Goal: Task Accomplishment & Management: Complete application form

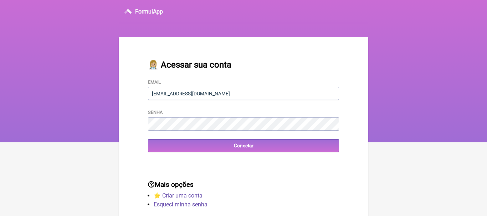
type input "[EMAIL_ADDRESS][DOMAIN_NAME]"
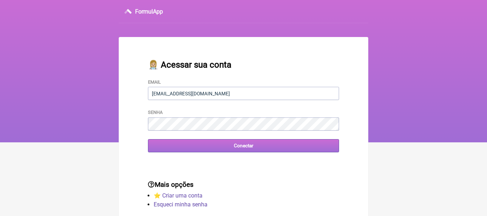
click at [242, 147] on input "Conectar" at bounding box center [243, 145] width 191 height 13
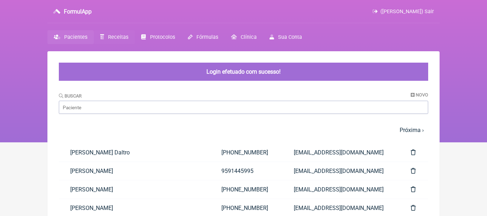
click at [117, 37] on span "Receitas" at bounding box center [118, 37] width 20 height 6
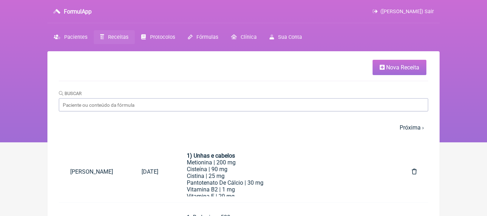
click at [393, 68] on span "Nova Receita" at bounding box center [402, 67] width 33 height 7
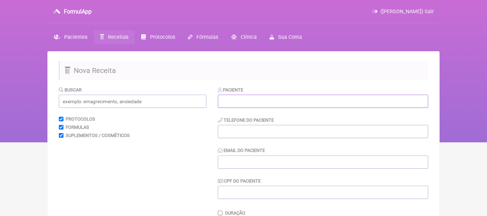
click at [257, 104] on input "text" at bounding box center [323, 101] width 210 height 13
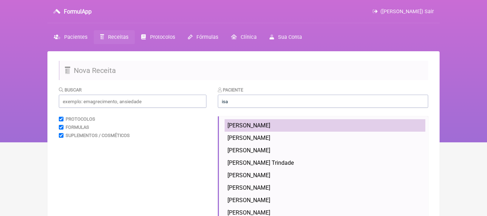
click at [239, 125] on span "Isabela Sales de Andrade" at bounding box center [248, 125] width 43 height 7
type input "Isabela Sales de Andrade"
type input "[PHONE_NUMBER]"
type input "[EMAIL_ADDRESS][DOMAIN_NAME]"
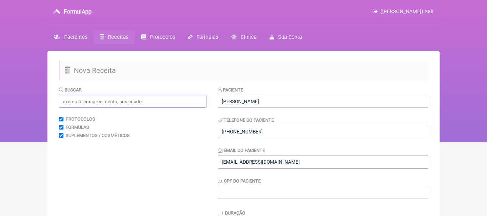
click at [180, 102] on input "text" at bounding box center [133, 101] width 148 height 13
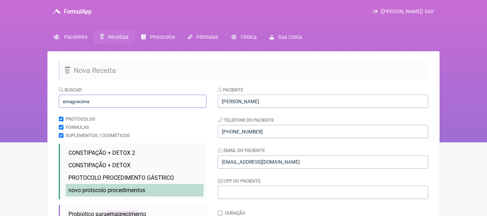
type input "emagrecime"
click at [131, 189] on span "novo protocolo procedimentos" at bounding box center [106, 190] width 77 height 7
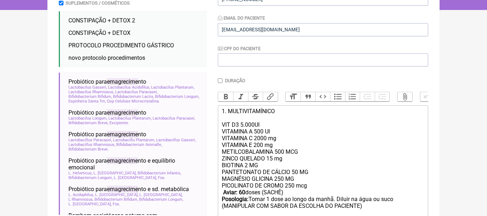
scroll to position [151, 0]
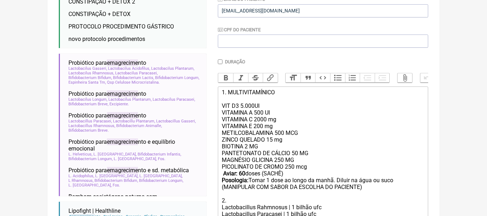
click at [242, 177] on strong "Aviar: 60" at bounding box center [234, 173] width 22 height 7
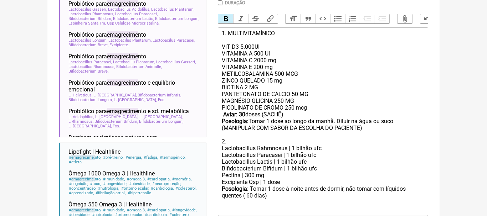
scroll to position [238, 0]
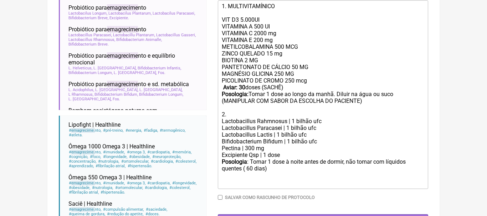
click at [336, 96] on div "PANTETONATO DE CÁLCIO 50 MG MAGNÉSIO GLICINA 250 MG PICOLINATO DE CROMO 250 mcg…" at bounding box center [323, 91] width 202 height 54
click at [250, 167] on div "Posologia : Tomar 1 dose à noite antes de dormir, não tomar com líquidos quente…" at bounding box center [323, 173] width 202 height 28
type trix-editor "<div>1. MULTIVITAMÍNICO<br><br>VIT D3 5.000UI<br>VITAMINA A 500 UI<br>&nbsp;VIT…"
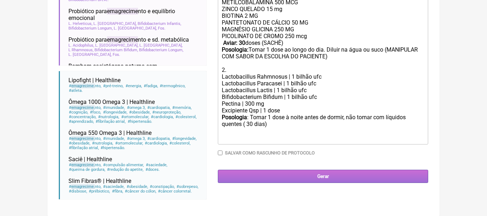
click at [328, 175] on input "Gerar" at bounding box center [323, 176] width 210 height 13
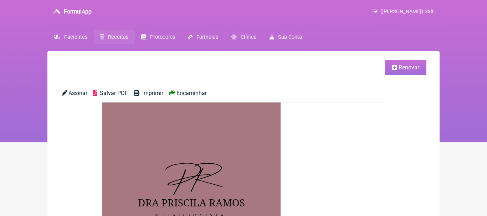
click at [203, 97] on div "Assinar Salvar PDF Imprimir Encaminhar" at bounding box center [243, 96] width 369 height 12
click at [200, 91] on span "Encaminhar" at bounding box center [191, 93] width 30 height 7
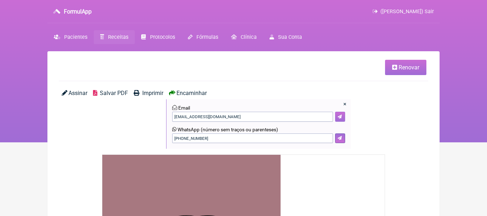
click at [337, 113] on button at bounding box center [340, 117] width 10 height 10
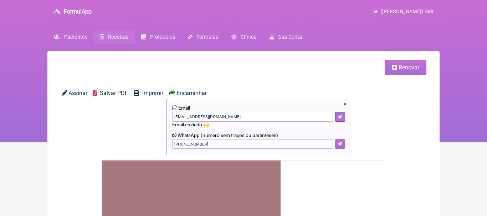
click at [340, 145] on icon at bounding box center [339, 144] width 4 height 4
